Goal: Find specific page/section: Find specific page/section

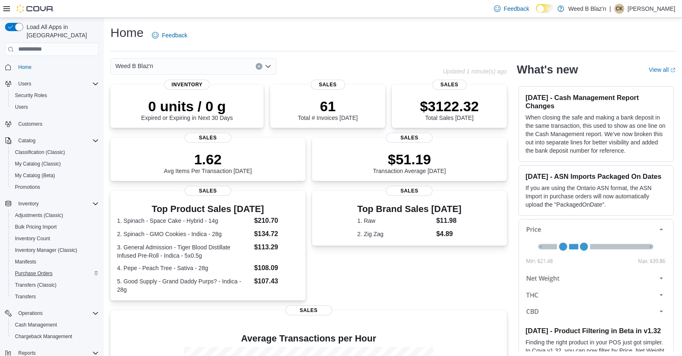
scroll to position [42, 0]
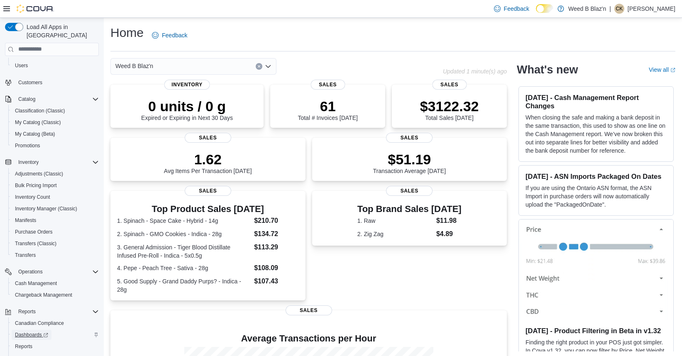
click at [27, 332] on span "Dashboards" at bounding box center [31, 335] width 33 height 7
